Goal: Task Accomplishment & Management: Complete application form

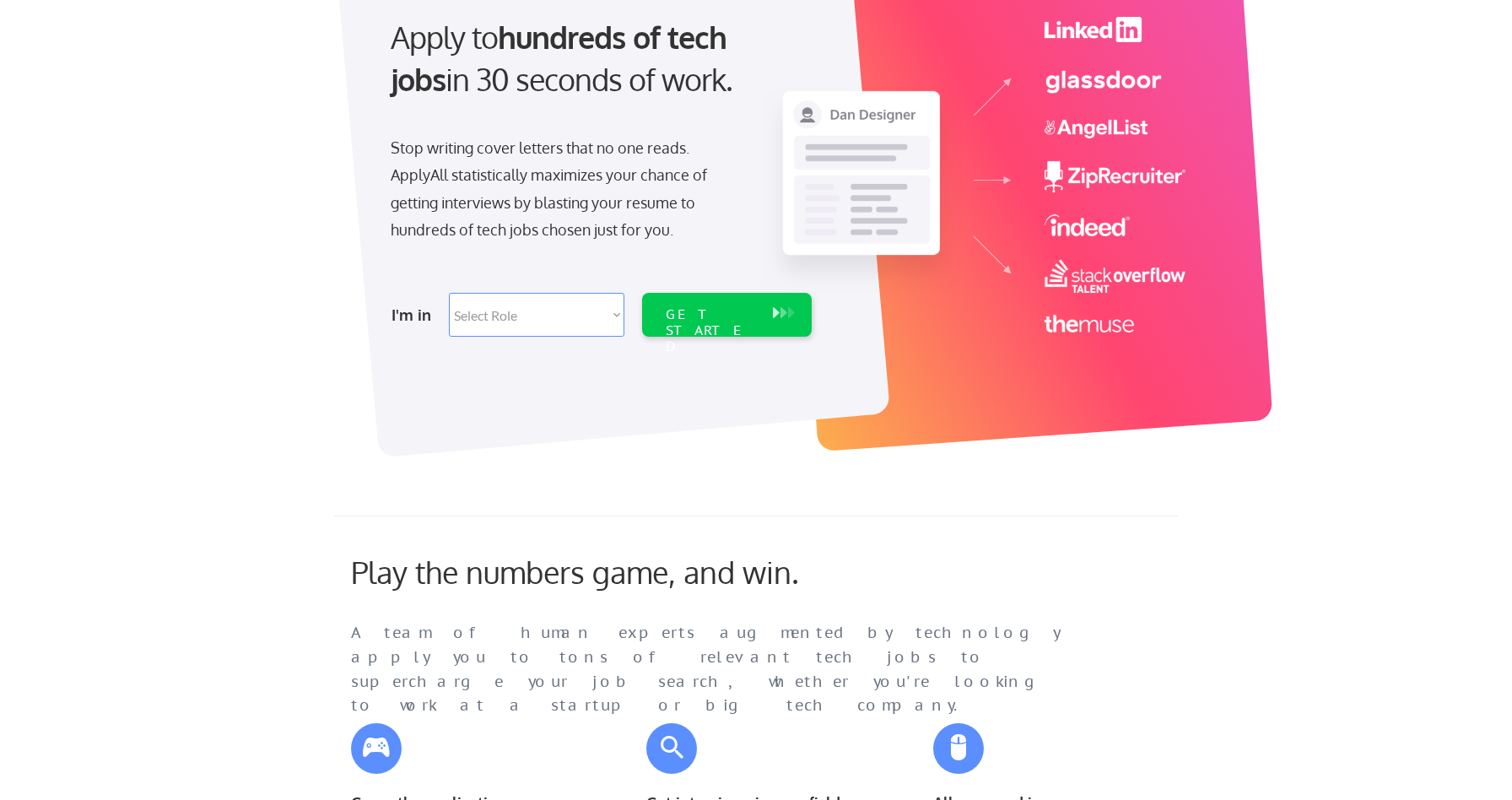
scroll to position [204, 0]
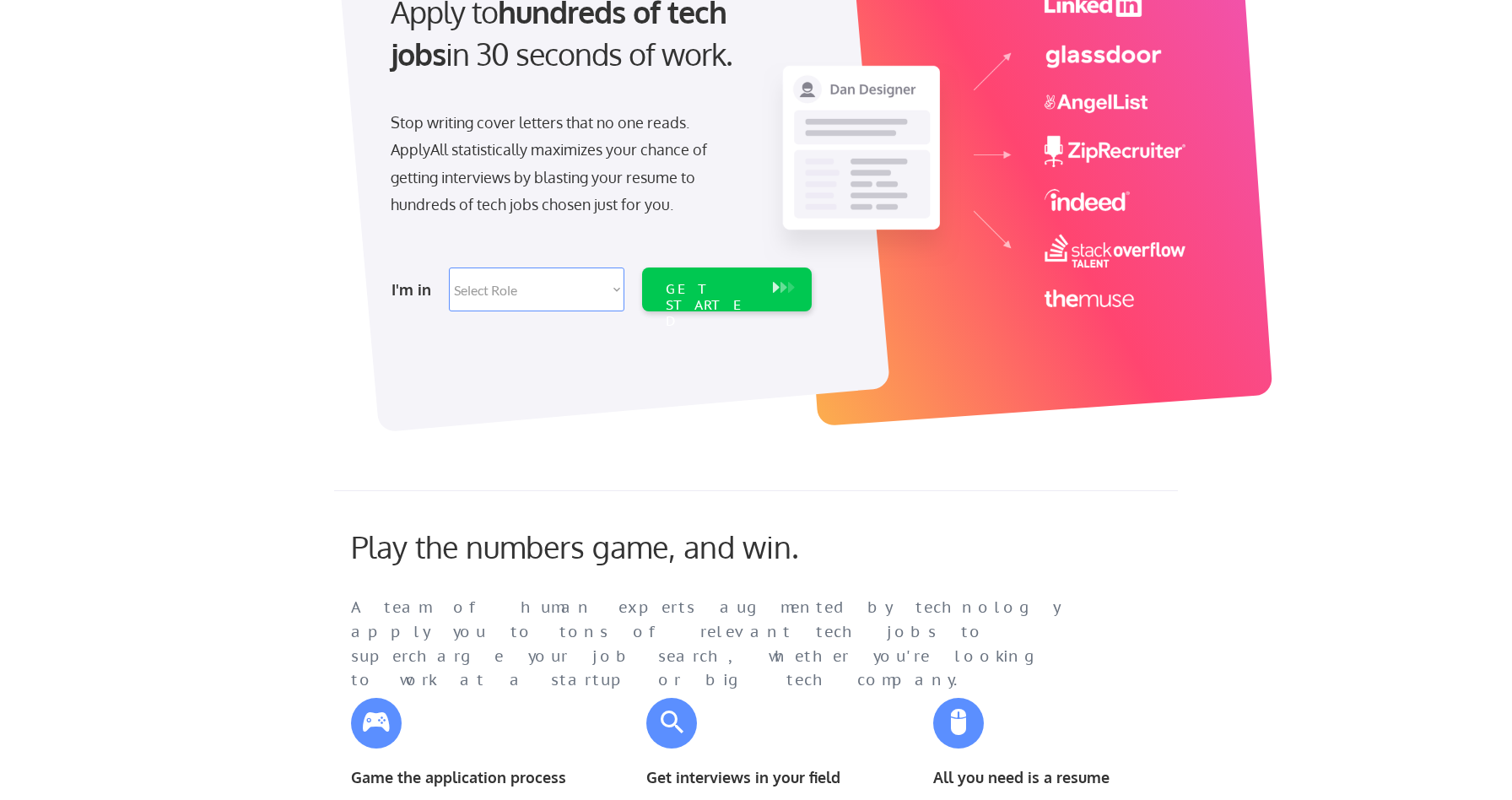
click at [557, 296] on select "Select Role Software Engineering Product Management Customer Success Sales UI/U…" at bounding box center [537, 290] width 175 height 44
select select ""marketing___comms""
click at [449, 268] on select "Select Role Software Engineering Product Management Customer Success Sales UI/U…" at bounding box center [537, 290] width 175 height 44
select select ""marketing___comms""
click at [715, 293] on div "GET STARTED" at bounding box center [711, 305] width 90 height 49
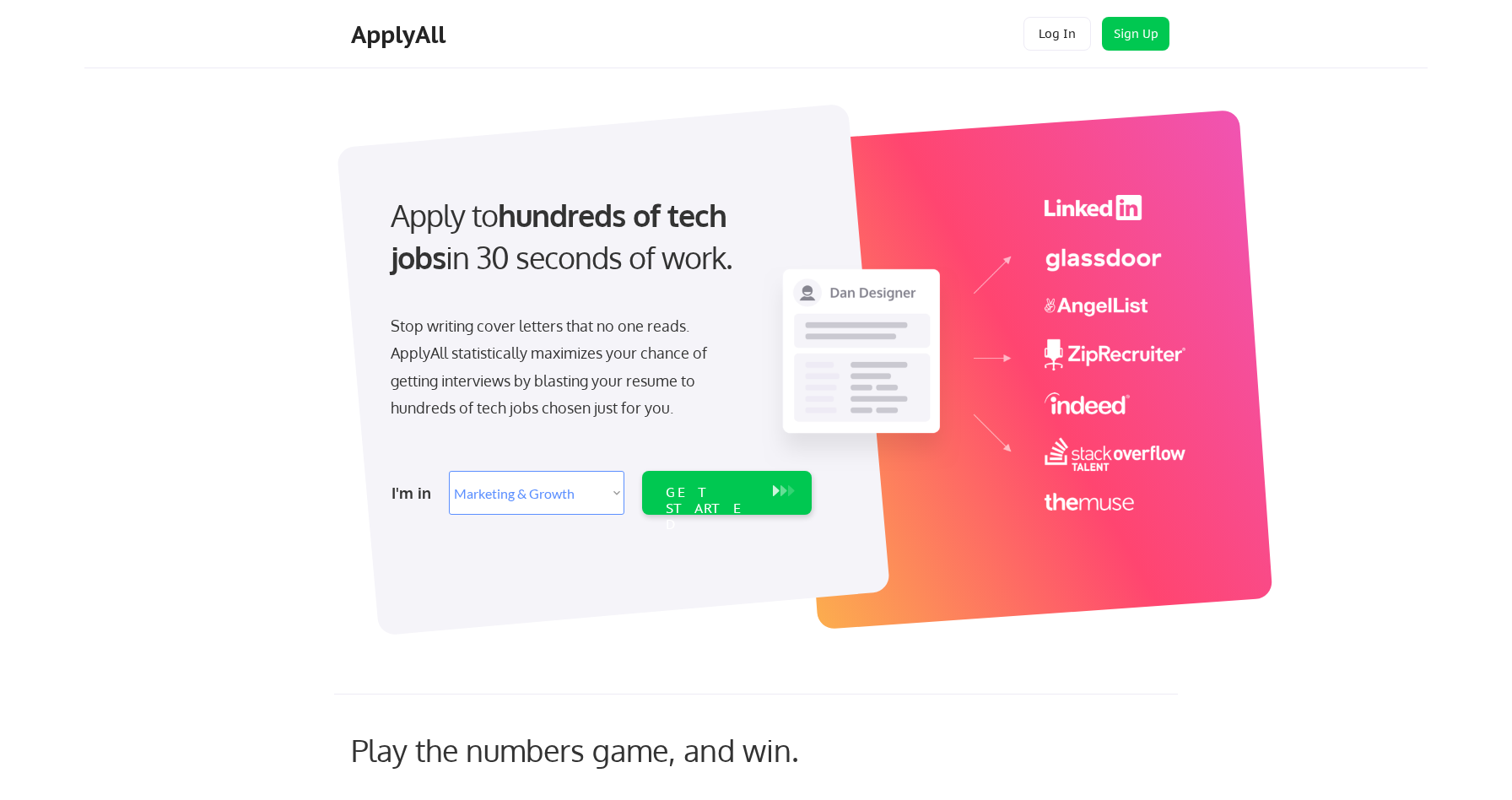
select select ""marketing___comms""
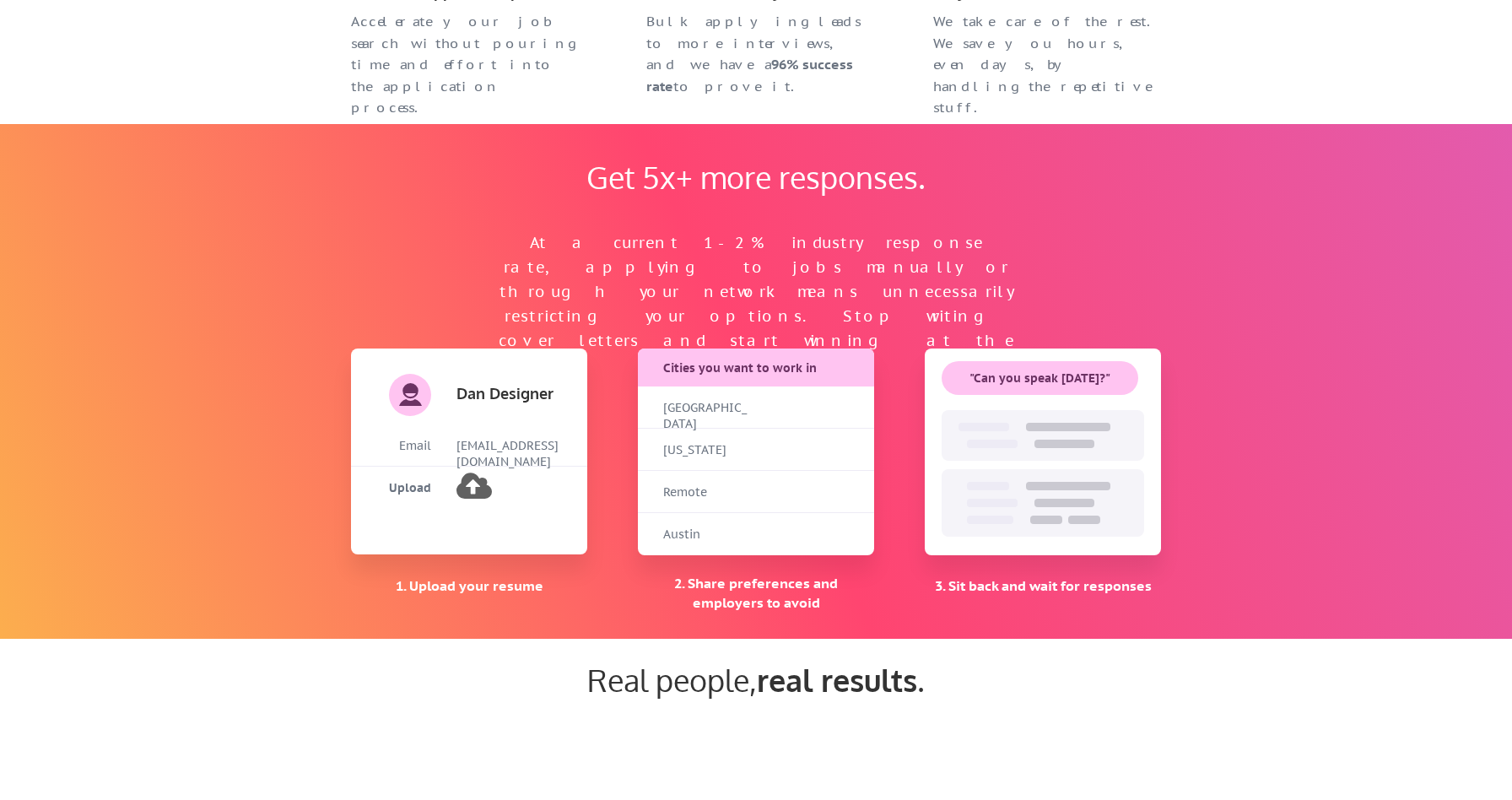
scroll to position [819, 0]
